Goal: Task Accomplishment & Management: Manage account settings

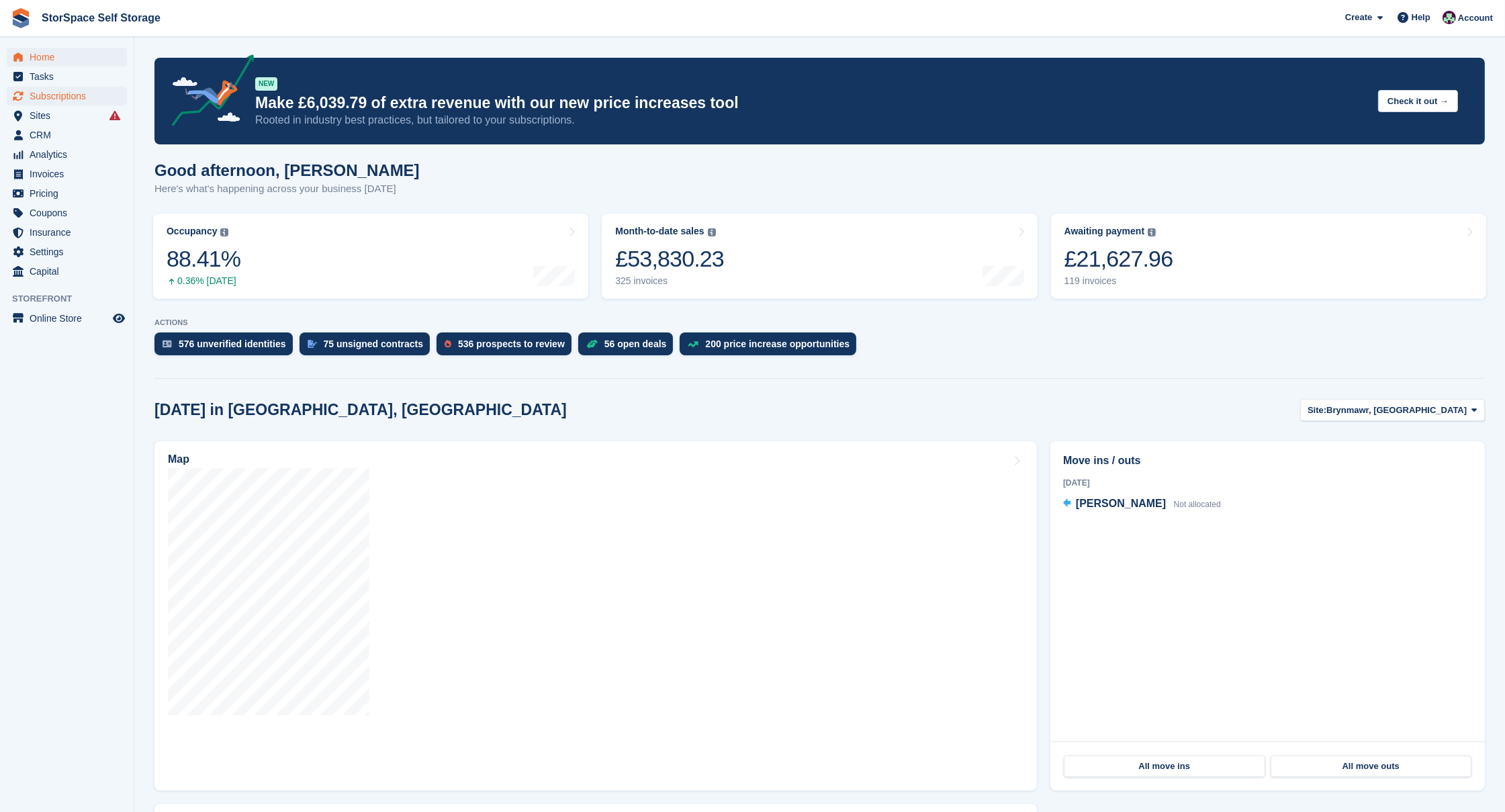
click at [92, 99] on span "Subscriptions" at bounding box center [70, 95] width 81 height 19
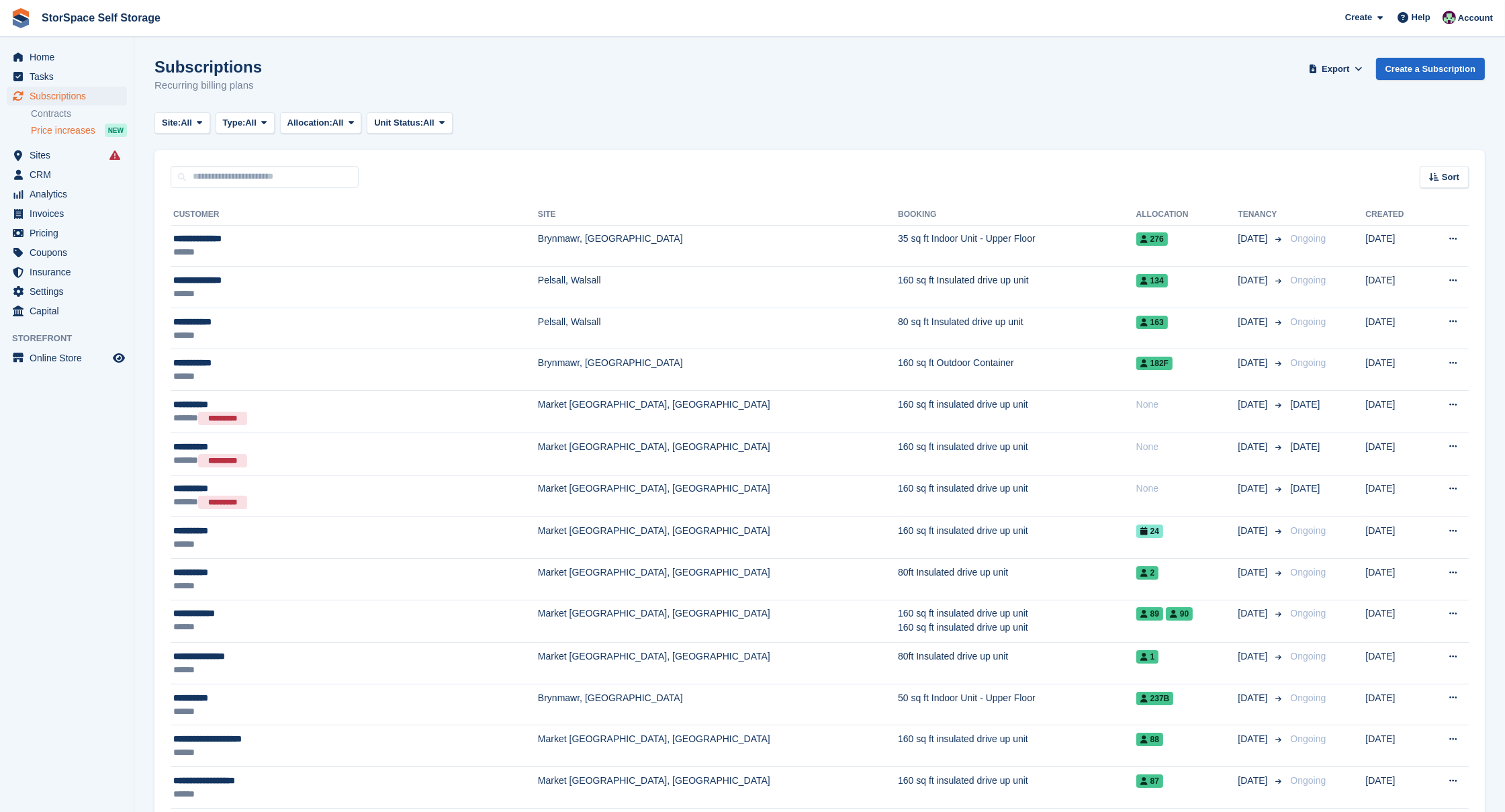
click at [80, 132] on span "Price increases" at bounding box center [63, 130] width 65 height 13
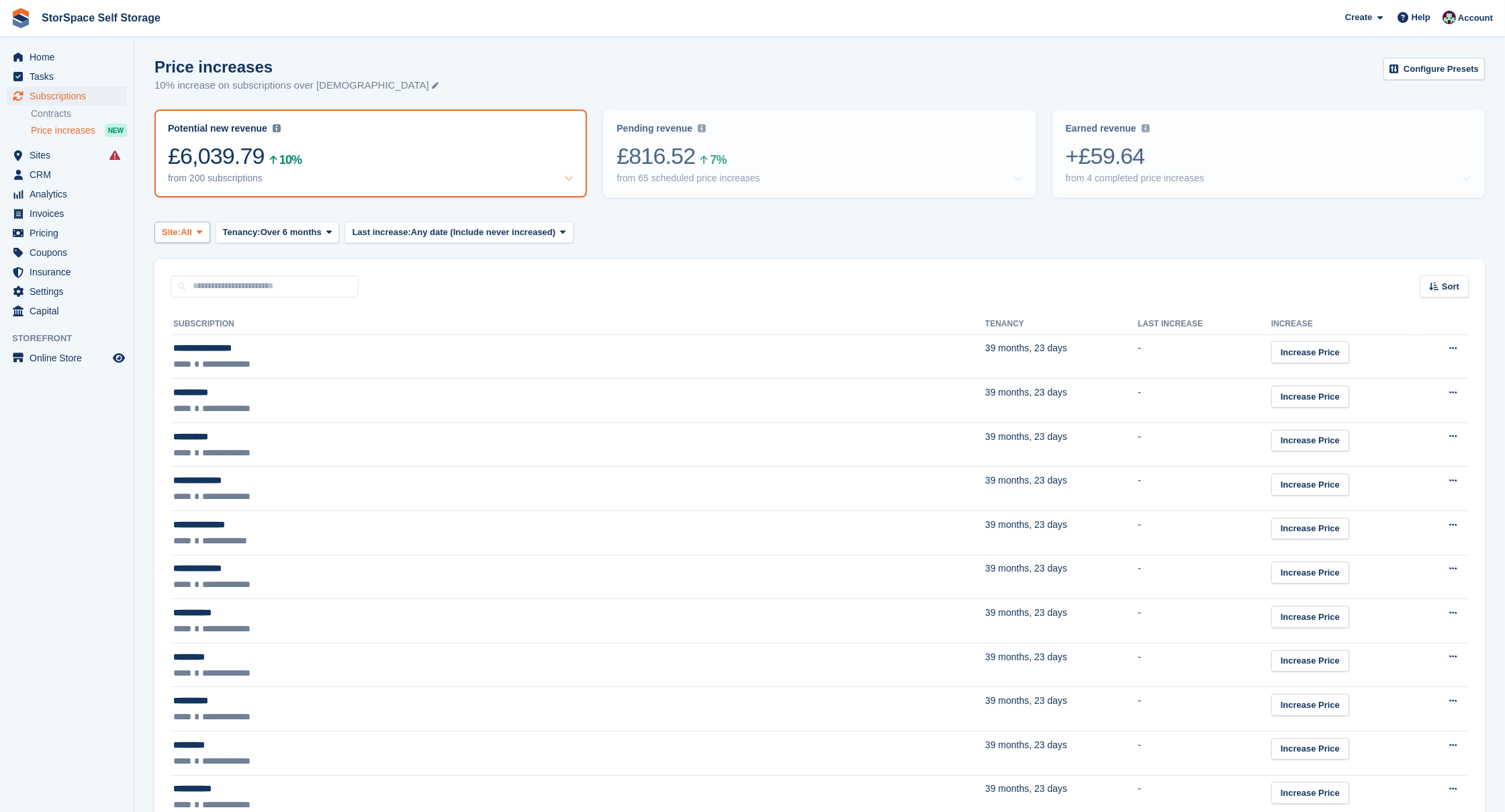
click at [192, 226] on span "All" at bounding box center [186, 232] width 11 height 13
click at [205, 309] on link "Pelsall, Walsall" at bounding box center [293, 312] width 265 height 24
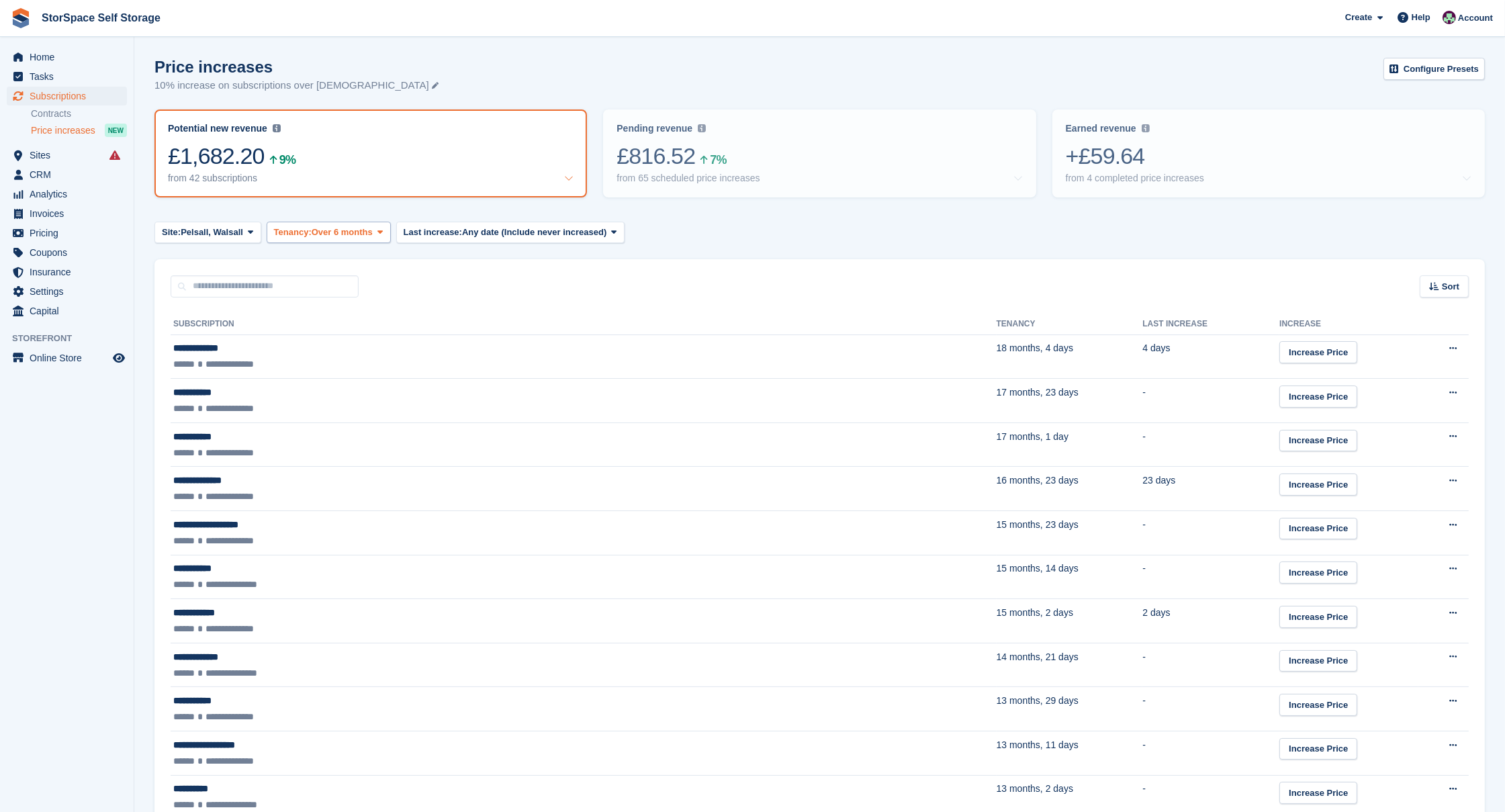
click at [347, 237] on button "Tenancy: Over 6 months" at bounding box center [329, 233] width 124 height 22
click at [343, 305] on link "Over 3 months" at bounding box center [332, 312] width 117 height 24
click at [1449, 290] on span "Sort" at bounding box center [1451, 286] width 17 height 13
click at [1373, 423] on span "Tenancy (shortest first)" at bounding box center [1405, 426] width 104 height 10
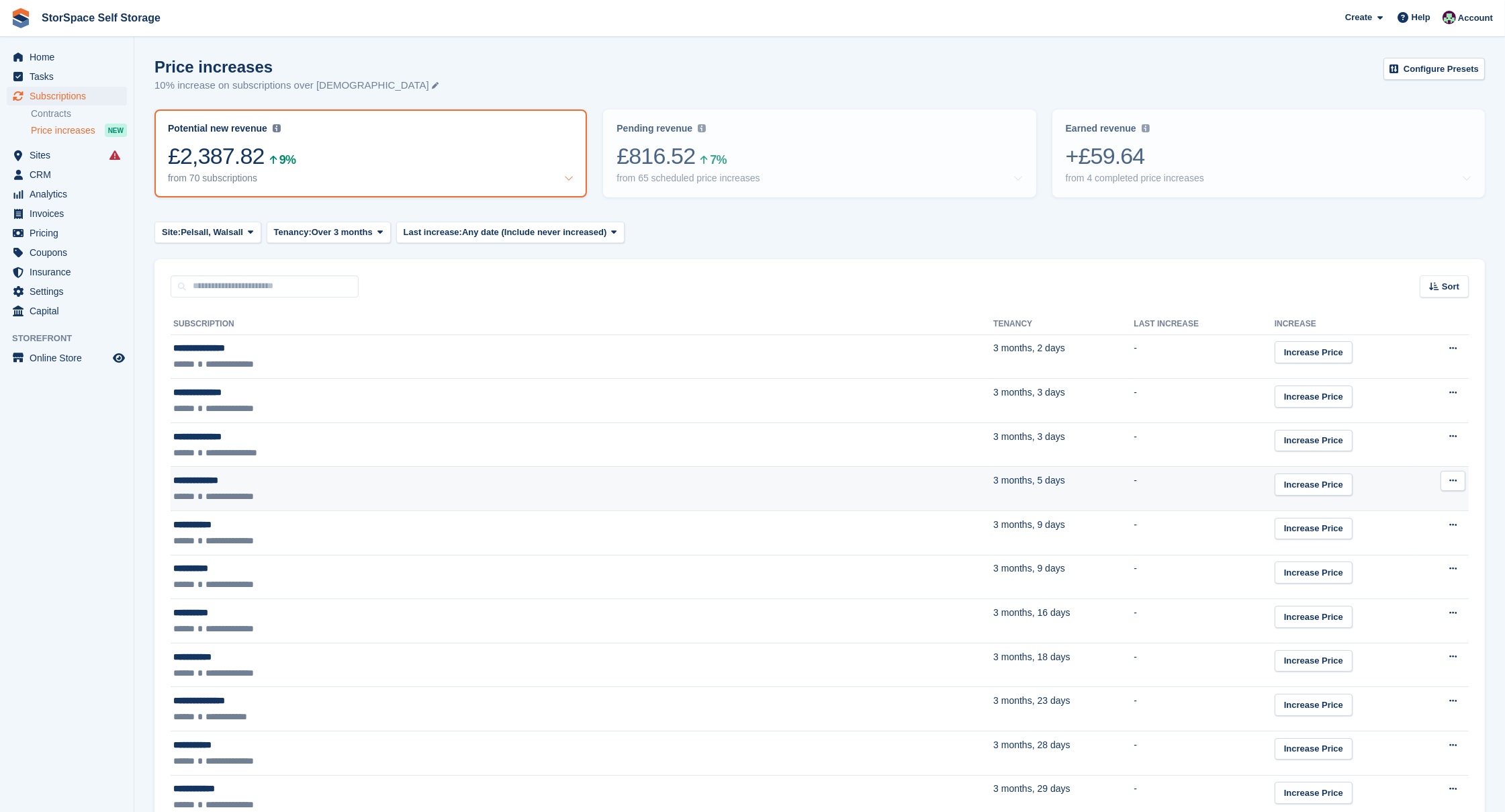
scroll to position [3, 0]
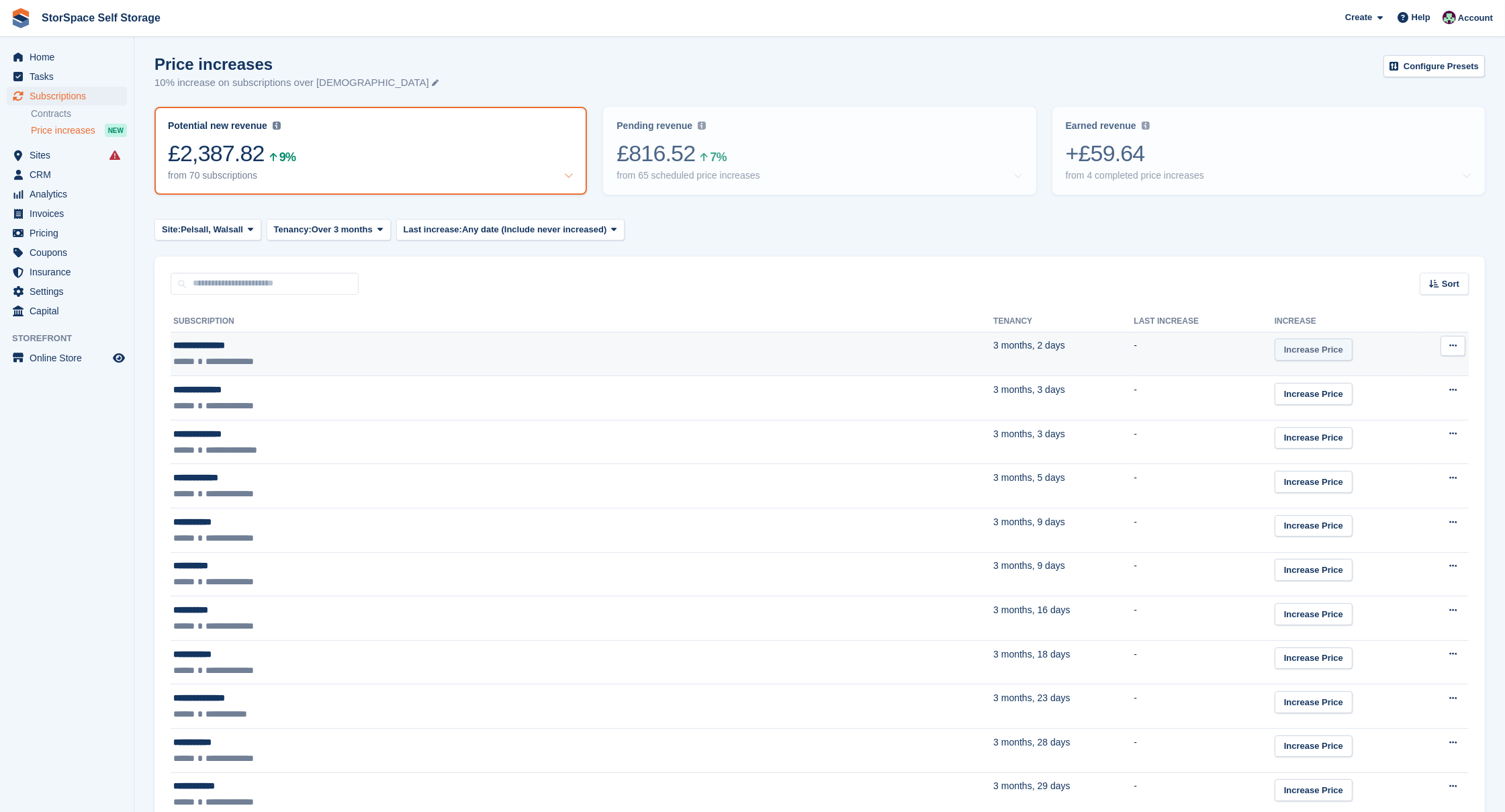
click at [1275, 352] on link "Increase Price" at bounding box center [1314, 350] width 78 height 22
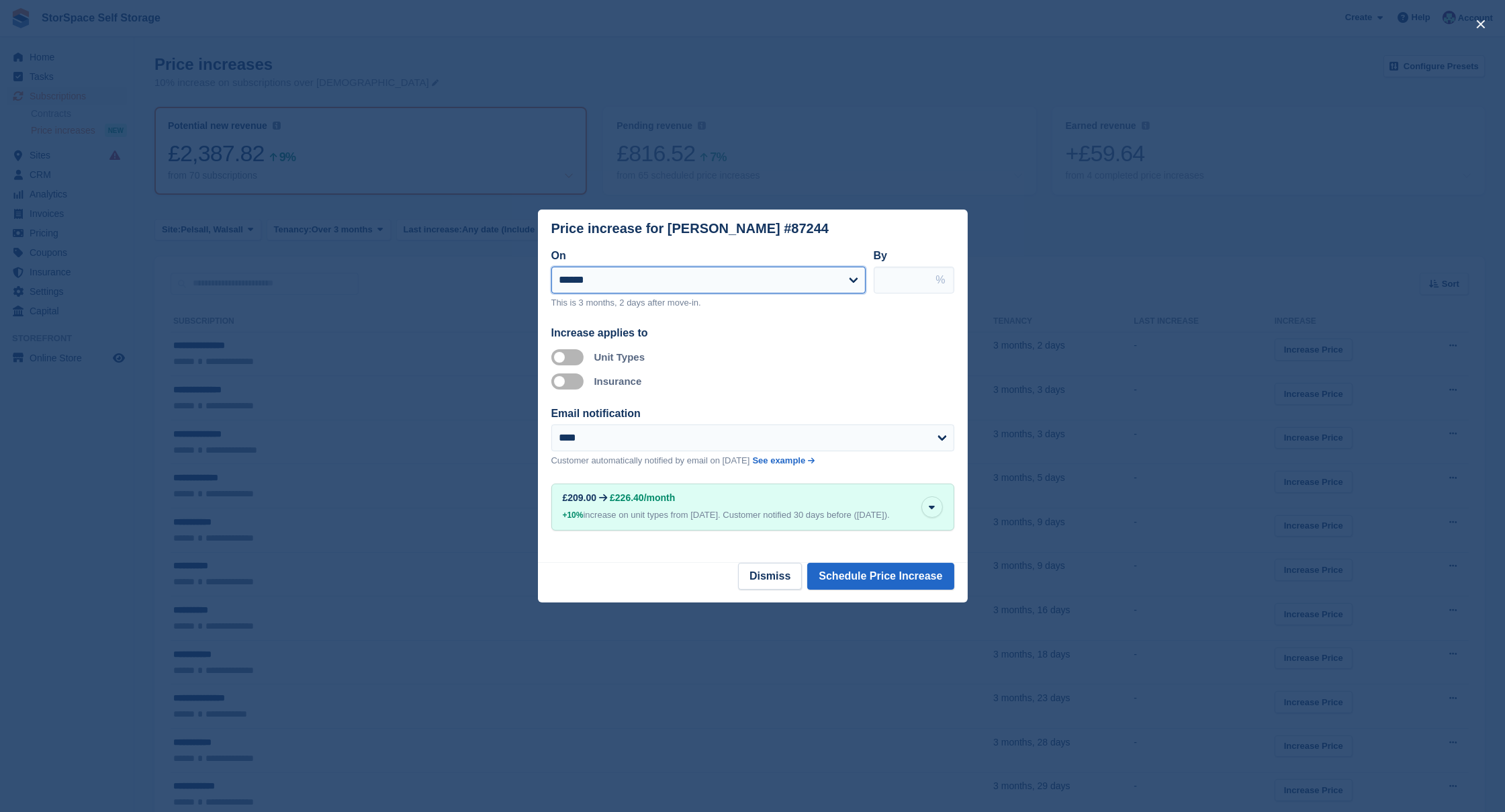
select select "**********"
click at [754, 571] on button "Dismiss" at bounding box center [770, 576] width 64 height 27
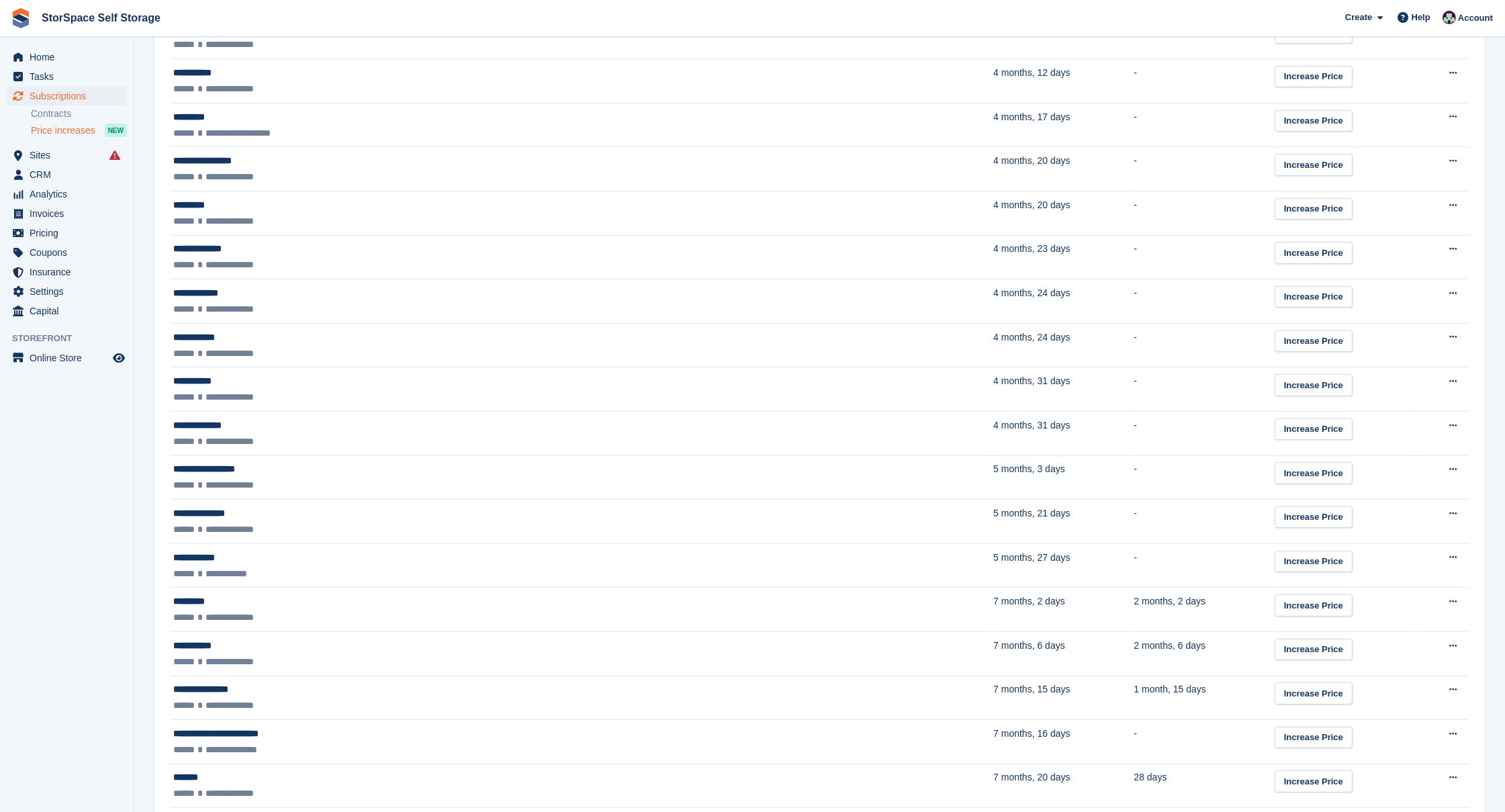
scroll to position [1166, 0]
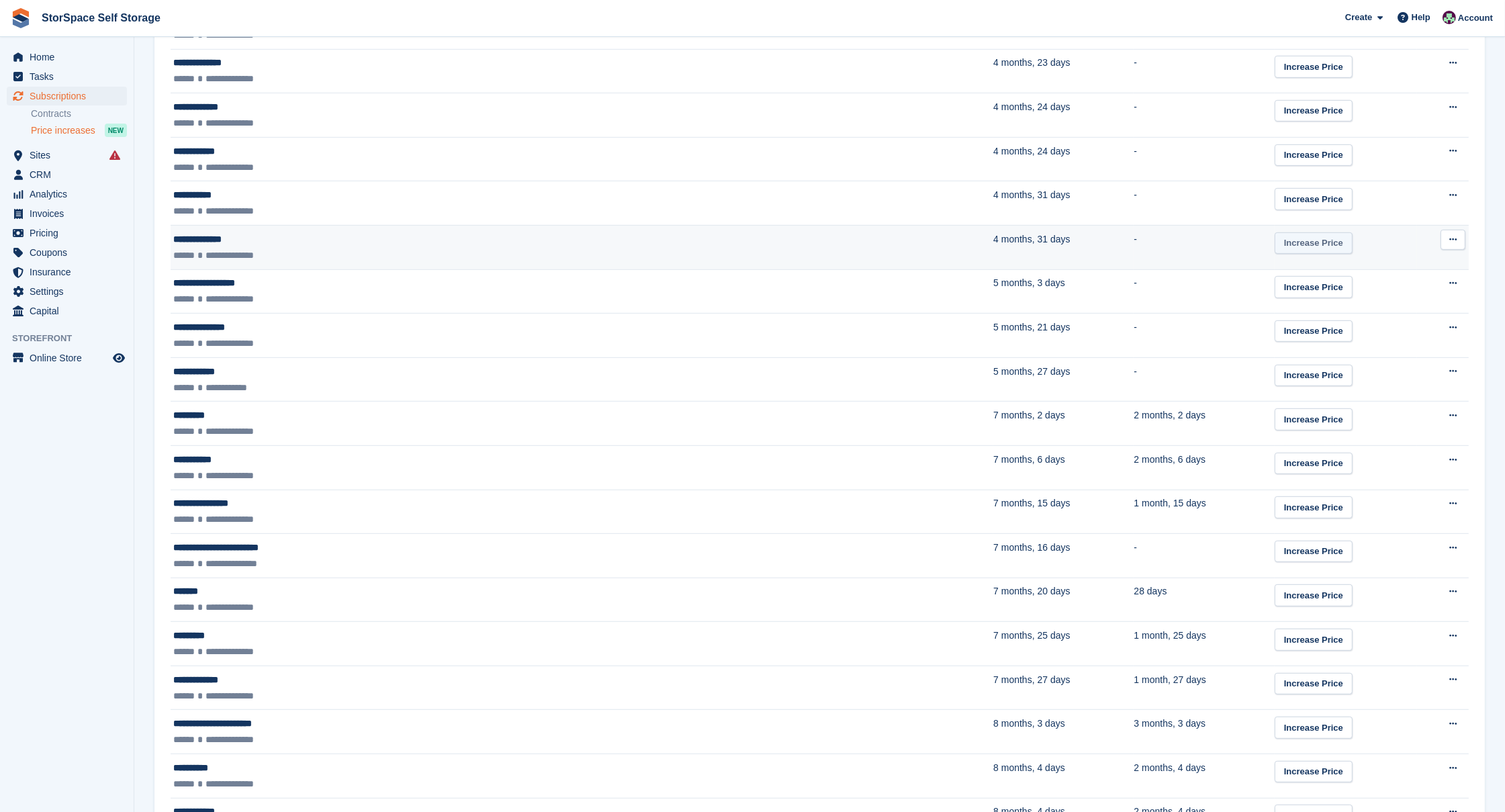
click at [1275, 240] on link "Increase Price" at bounding box center [1314, 244] width 78 height 22
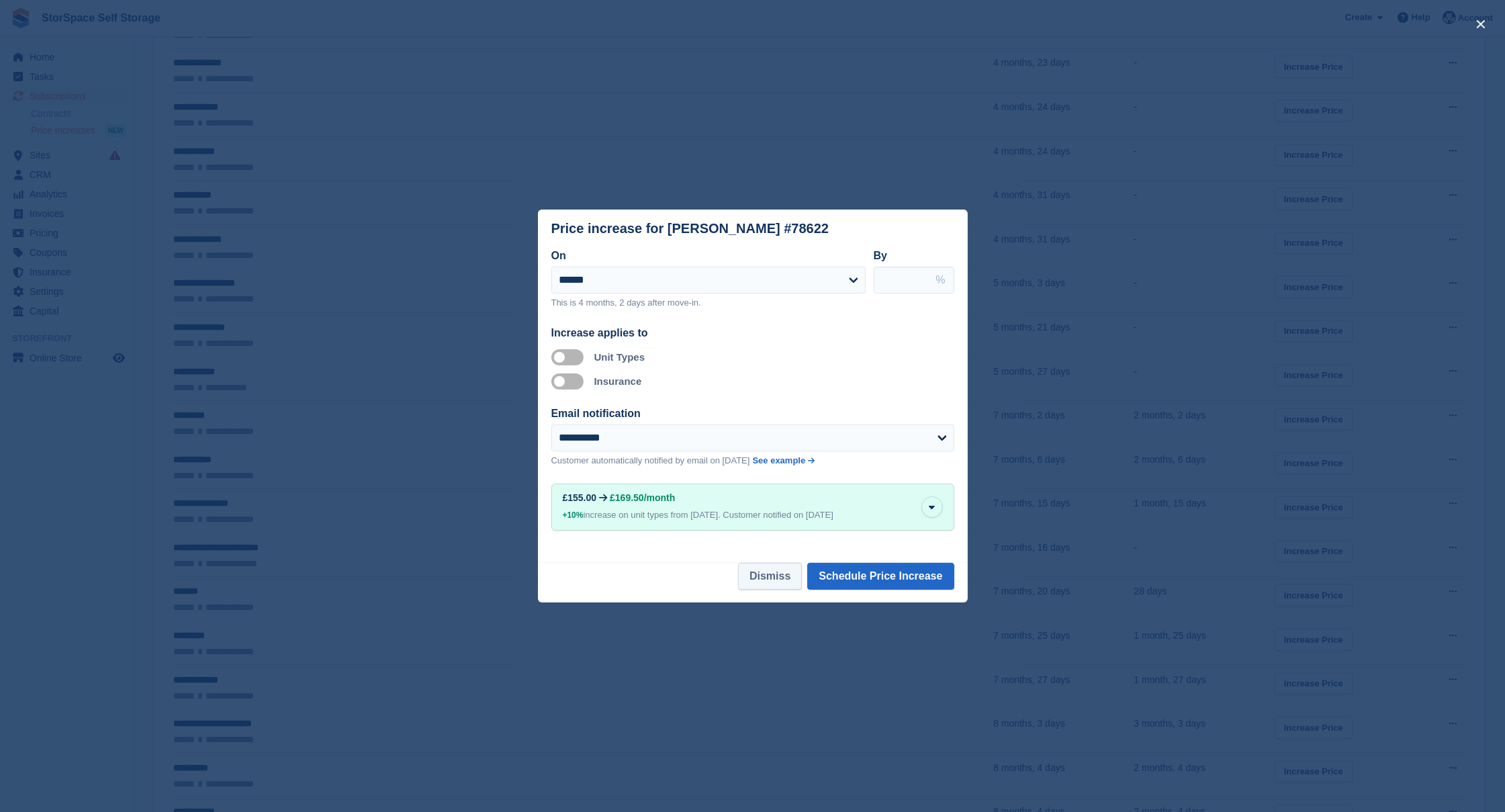
click at [760, 574] on button "Dismiss" at bounding box center [770, 576] width 64 height 27
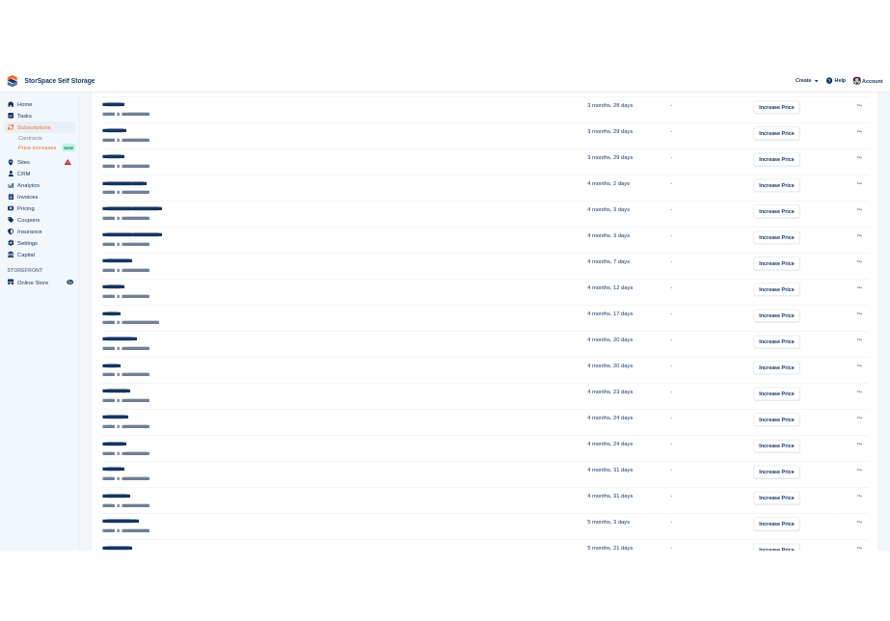
scroll to position [1760, 0]
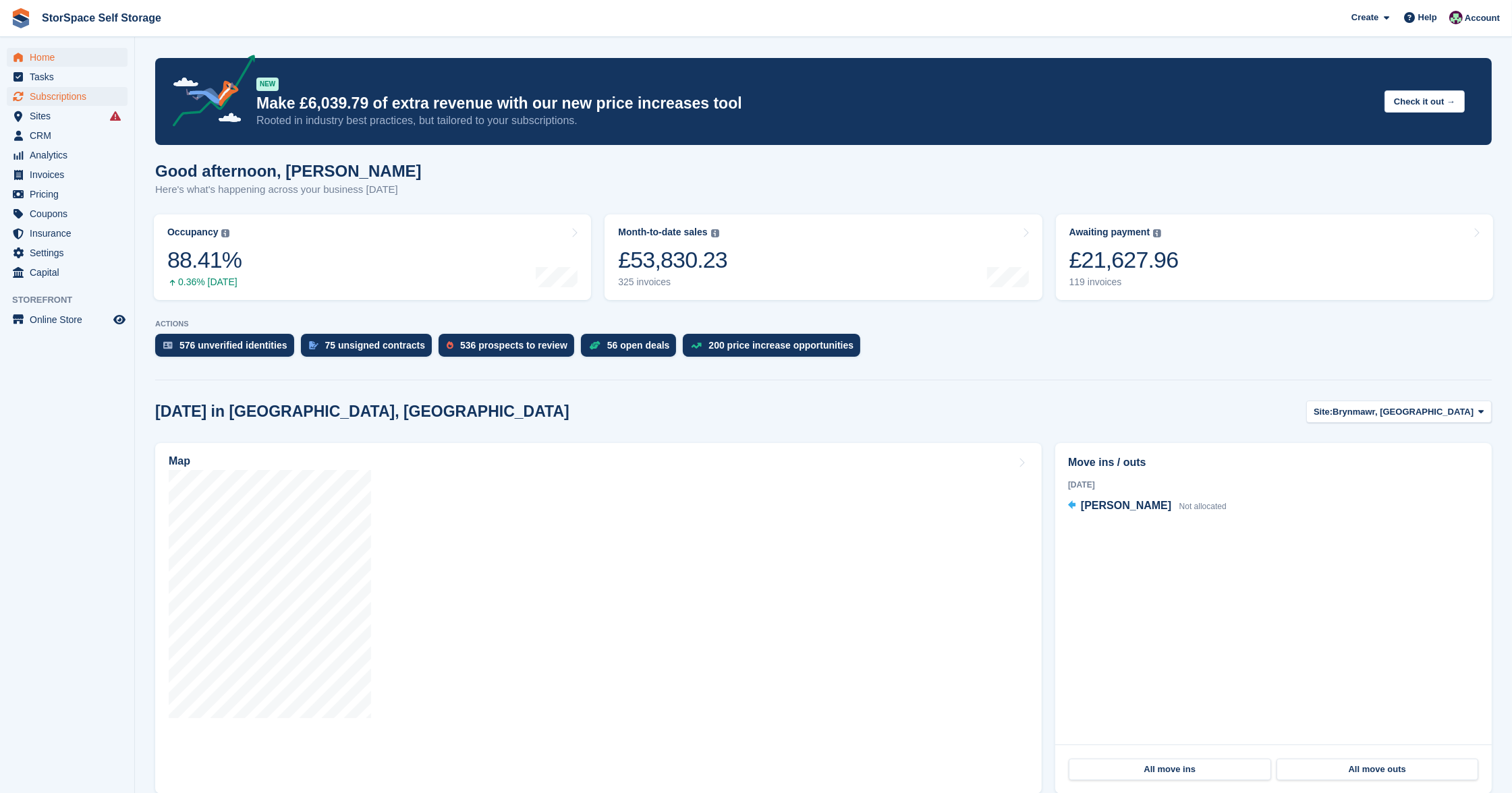
click at [82, 97] on span "Subscriptions" at bounding box center [70, 96] width 81 height 19
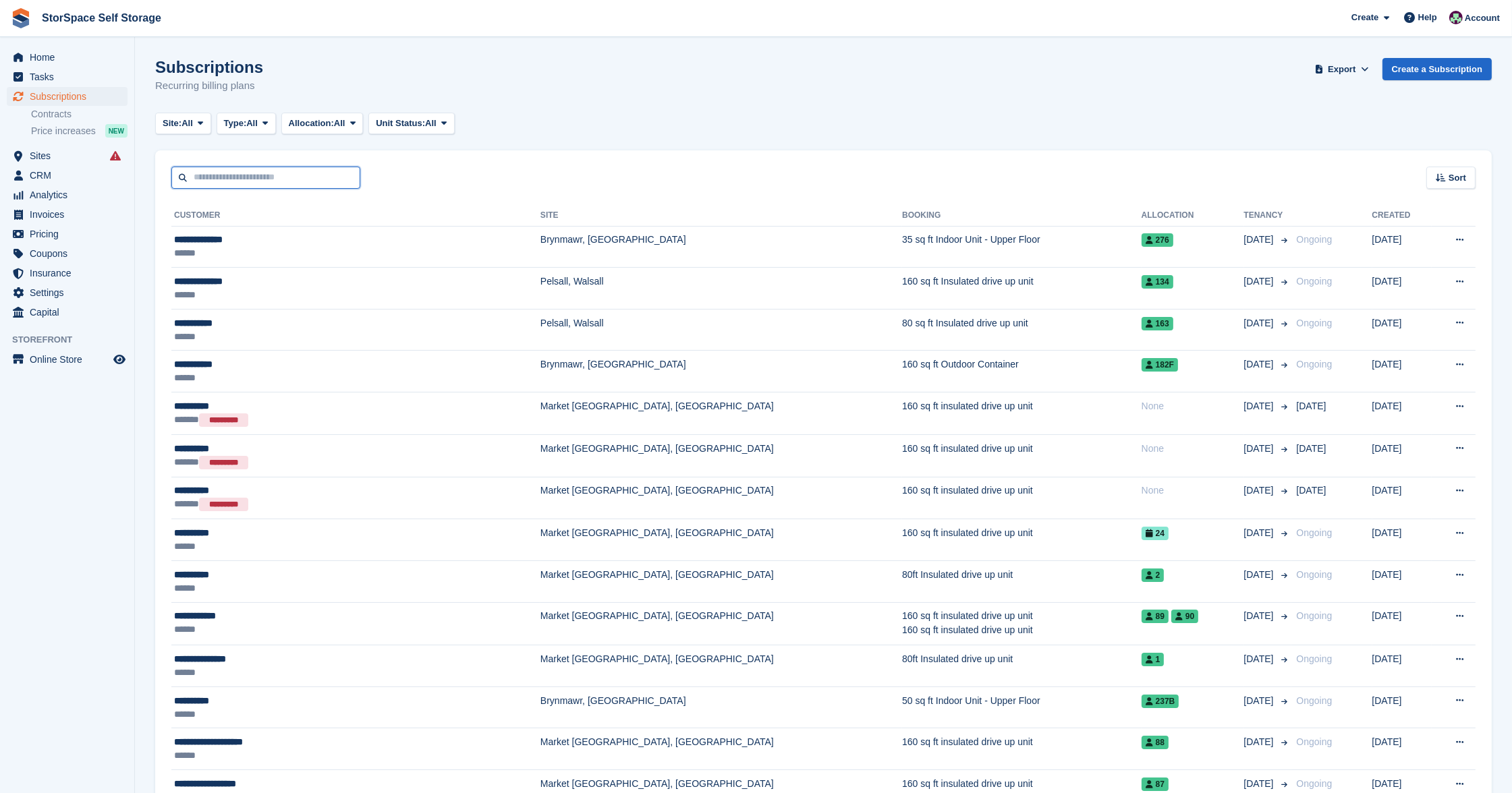
click at [336, 175] on input "text" at bounding box center [266, 178] width 189 height 22
type input "******"
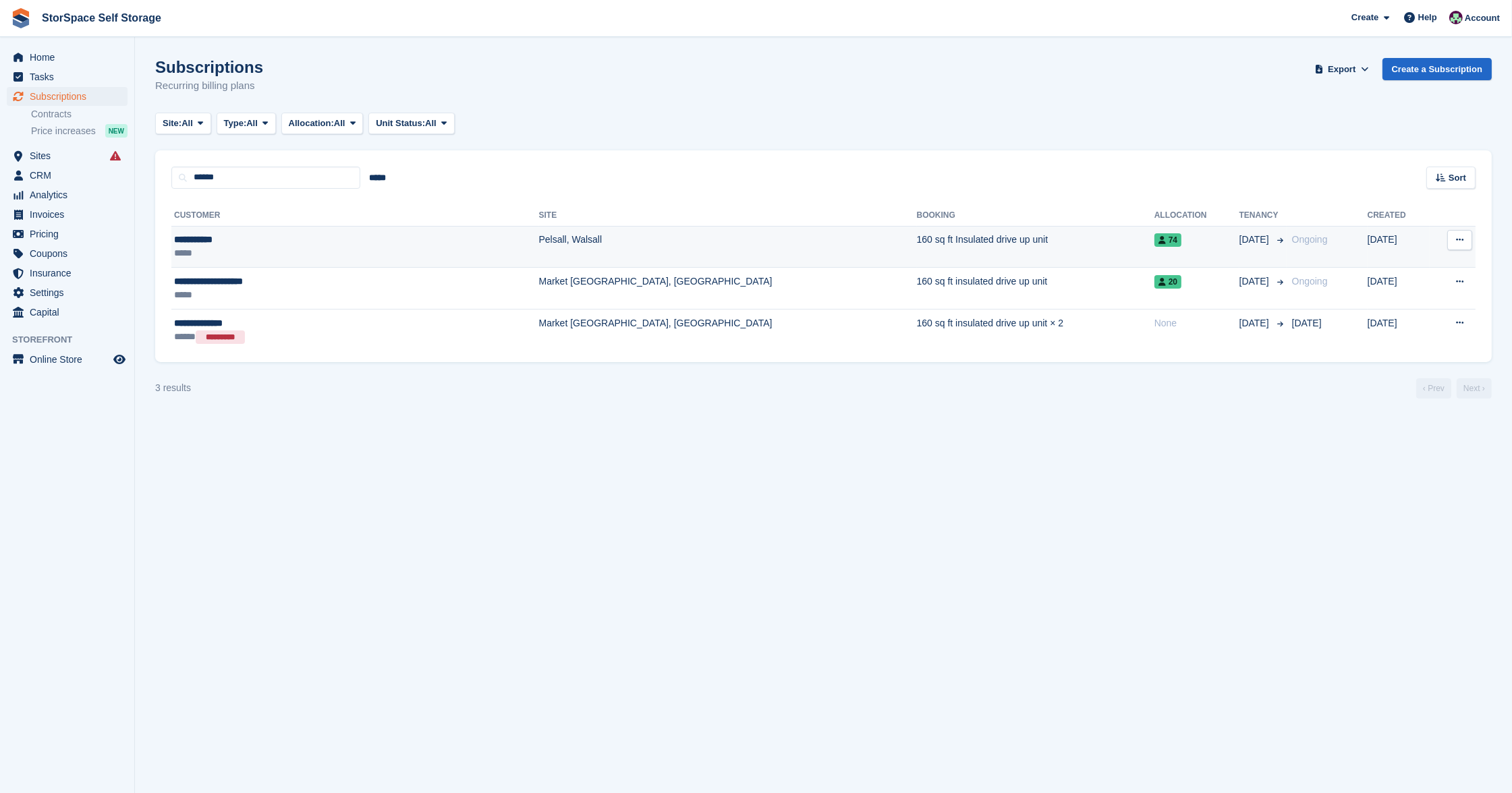
click at [539, 241] on td "Pelsall, Walsall" at bounding box center [728, 247] width 378 height 42
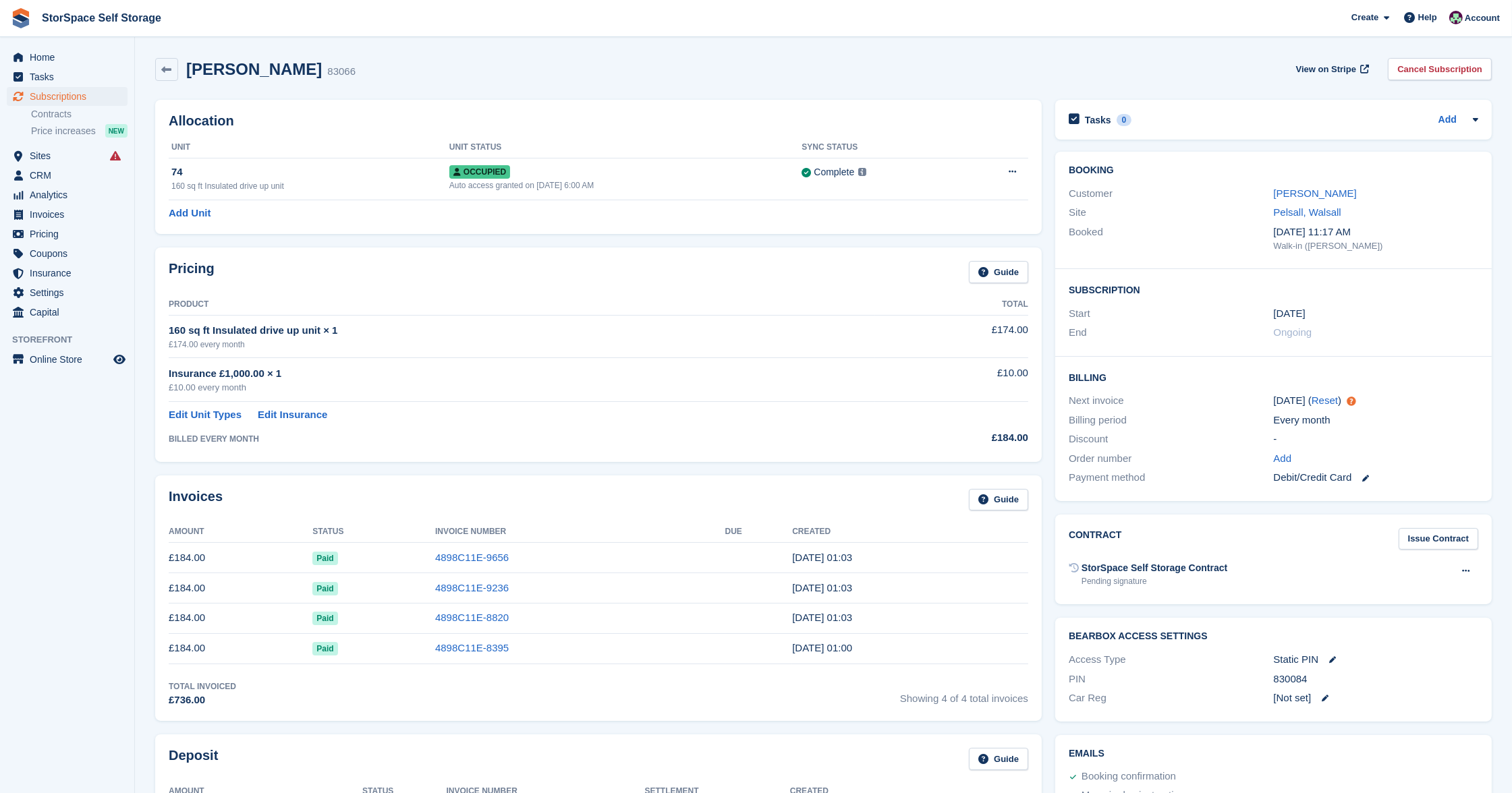
click at [66, 93] on span "Subscriptions" at bounding box center [70, 96] width 81 height 19
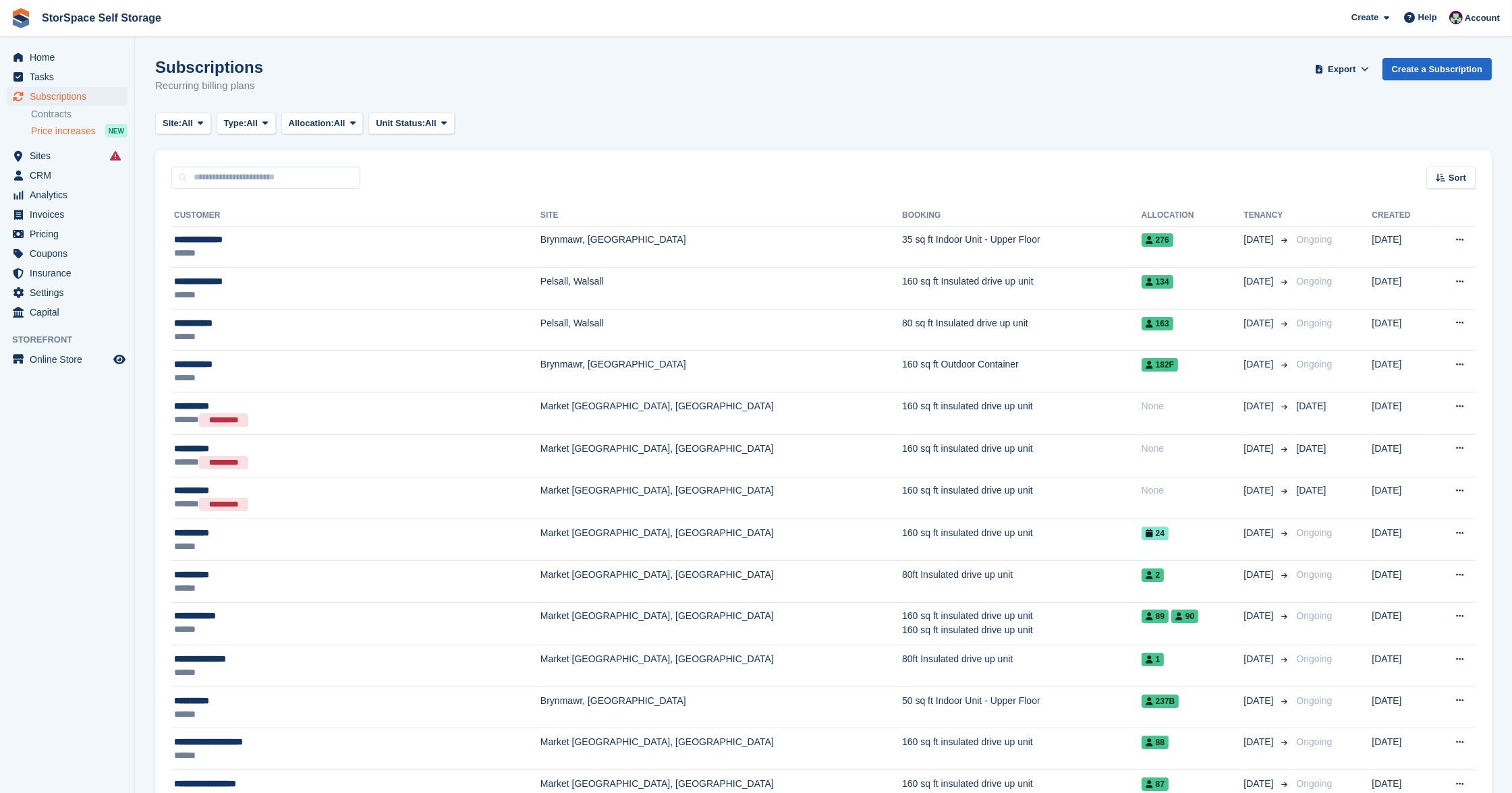
click at [69, 131] on span "Price increases" at bounding box center [63, 131] width 65 height 13
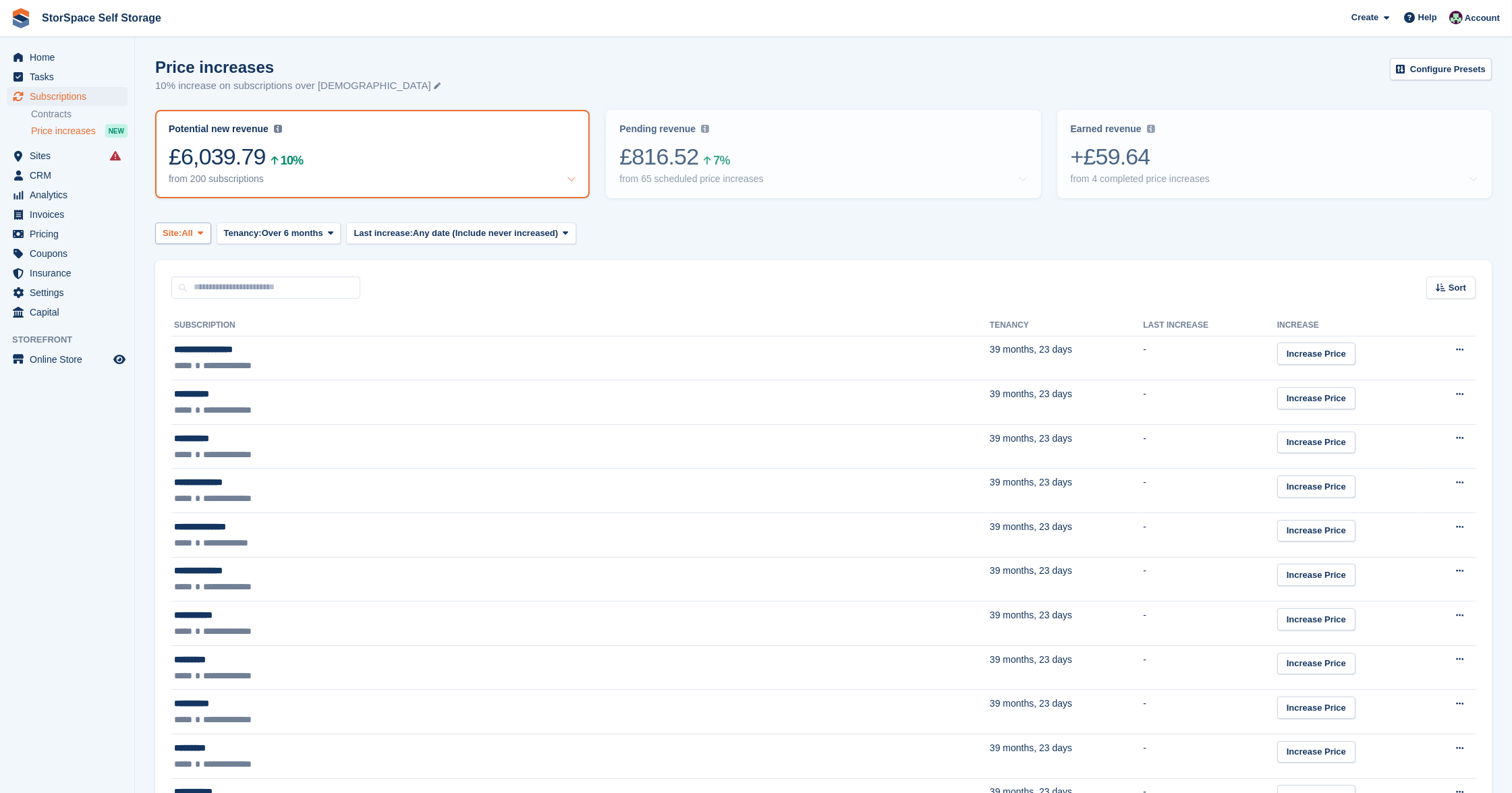
click at [193, 227] on span "All" at bounding box center [187, 233] width 11 height 13
click at [205, 338] on link "Market [GEOGRAPHIC_DATA], [GEOGRAPHIC_DATA]" at bounding box center [295, 338] width 267 height 24
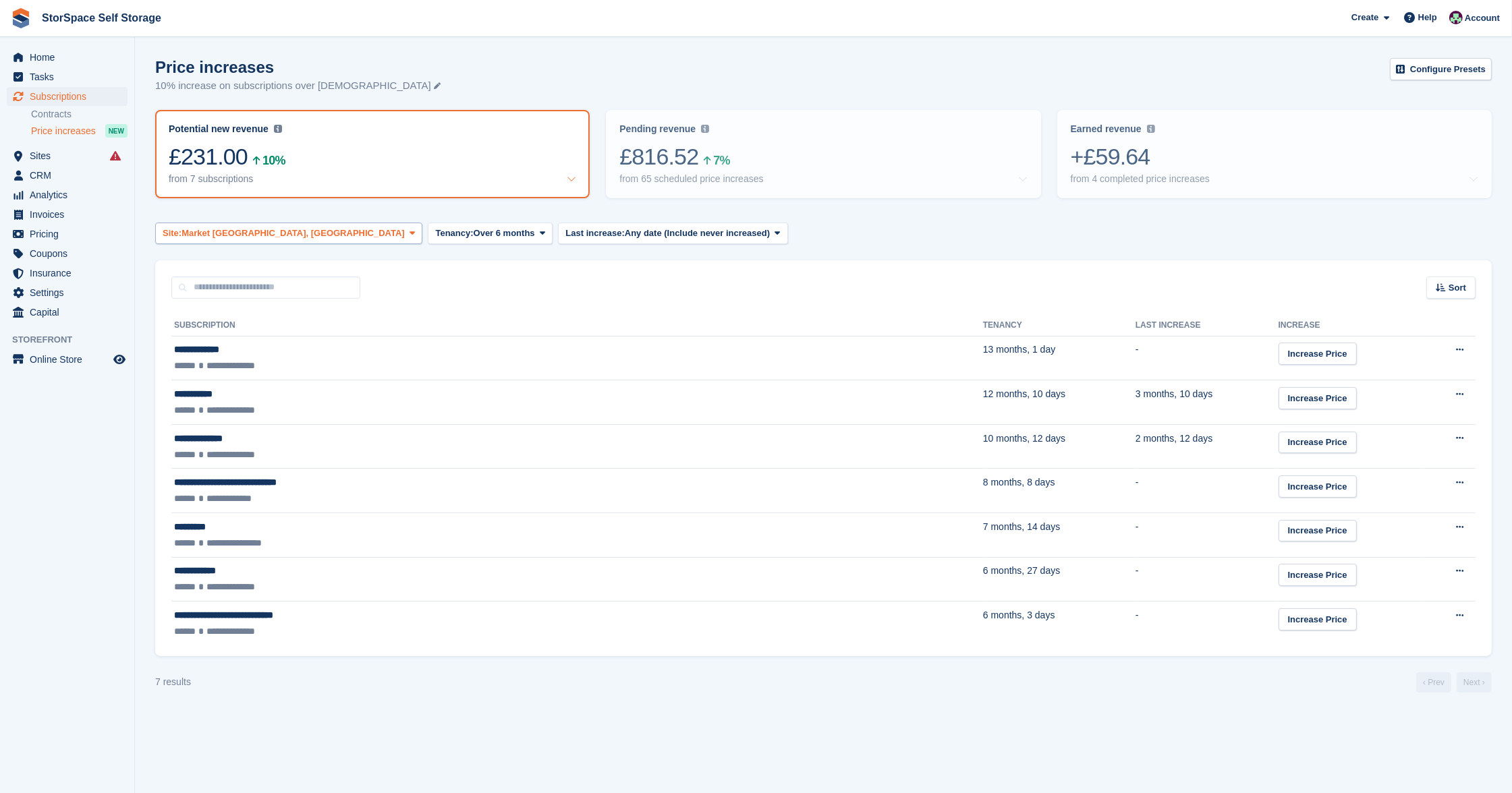
click at [409, 229] on icon at bounding box center [412, 233] width 6 height 9
click at [435, 231] on span "Tenancy:" at bounding box center [454, 233] width 38 height 13
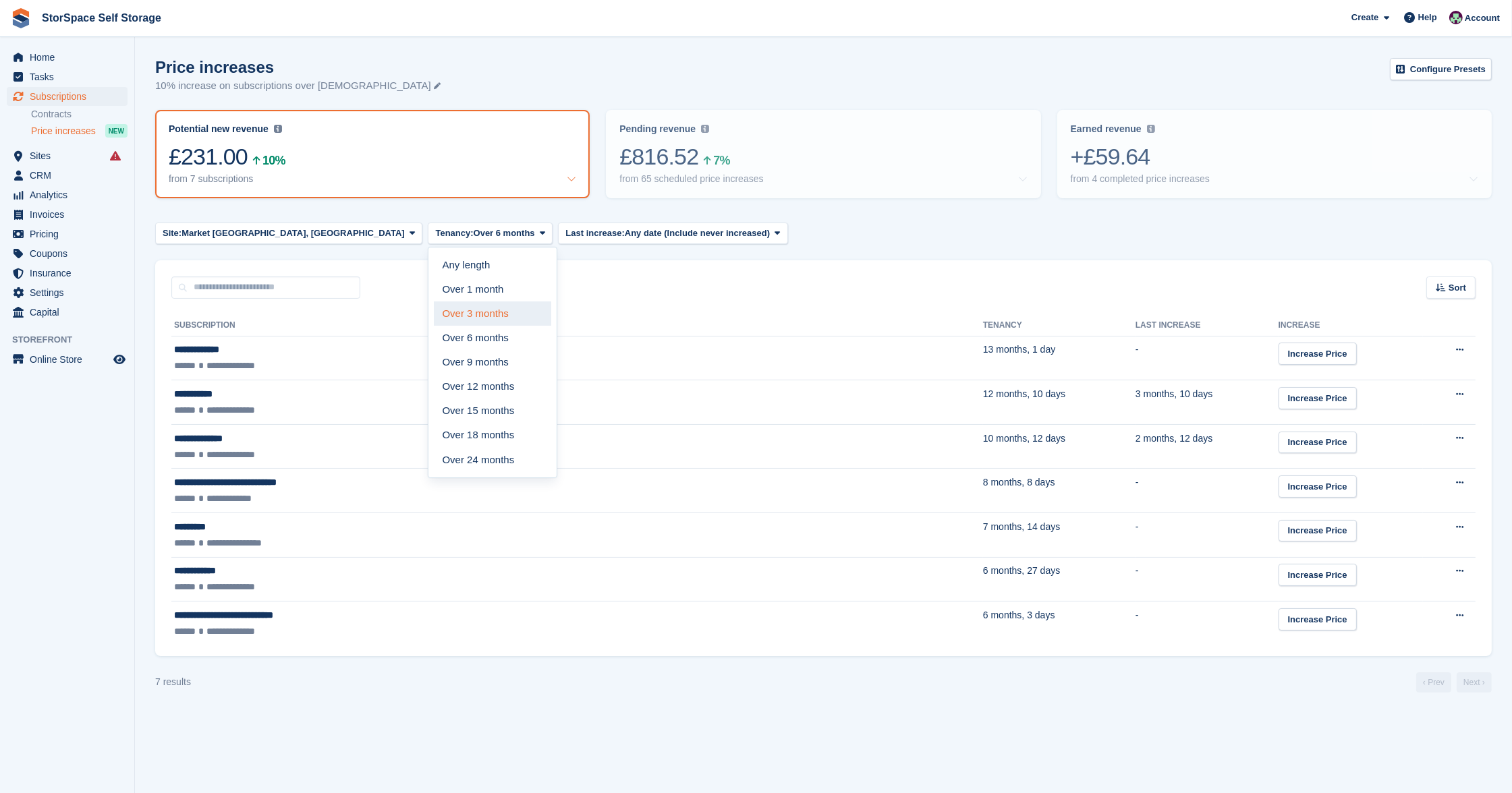
click at [434, 306] on link "Over 3 months" at bounding box center [493, 313] width 118 height 24
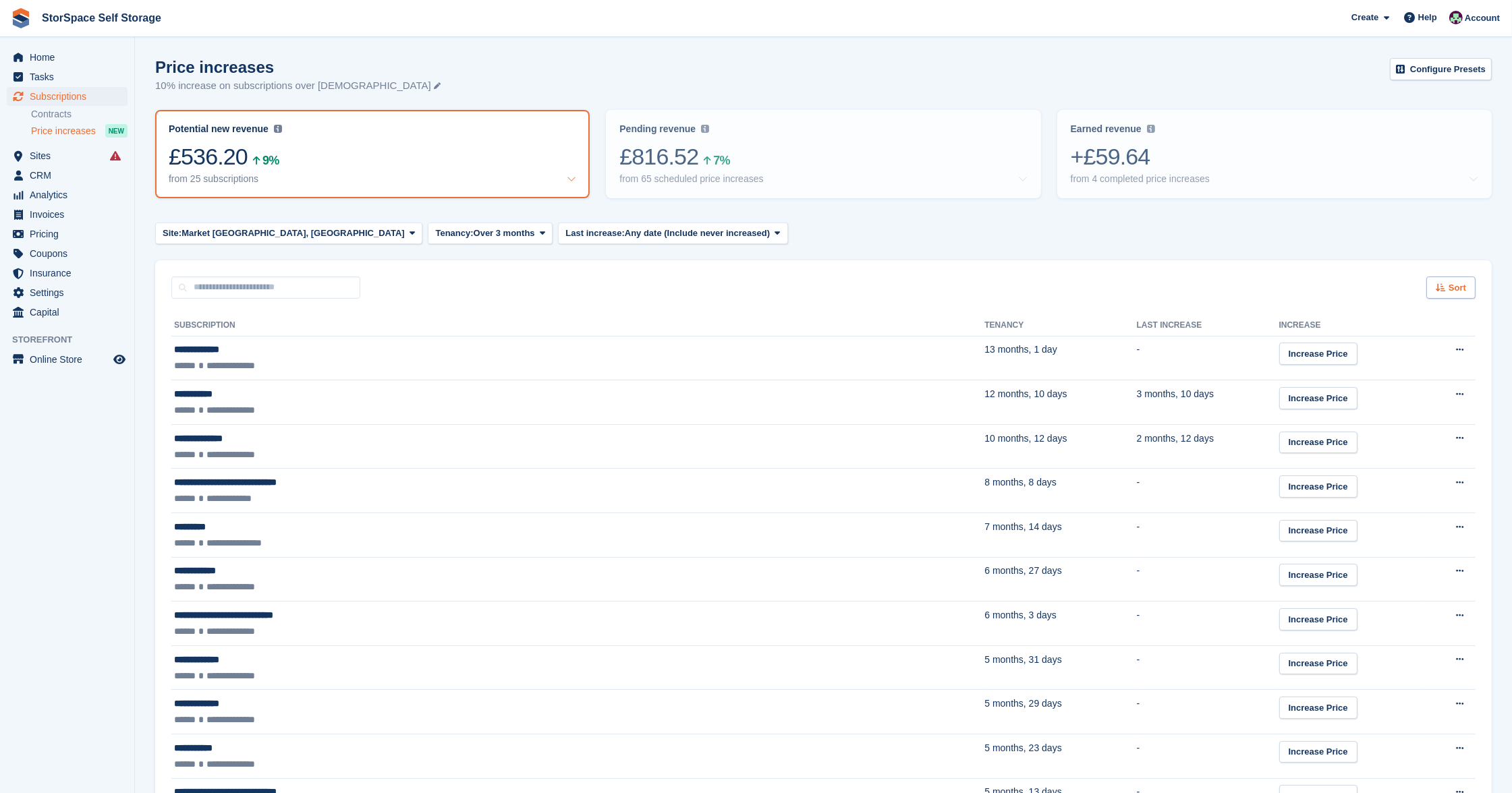
click at [1461, 289] on span "Sort" at bounding box center [1457, 287] width 17 height 13
click at [1422, 424] on span "Tenancy (shortest first)" at bounding box center [1411, 428] width 104 height 10
